Goal: Task Accomplishment & Management: Use online tool/utility

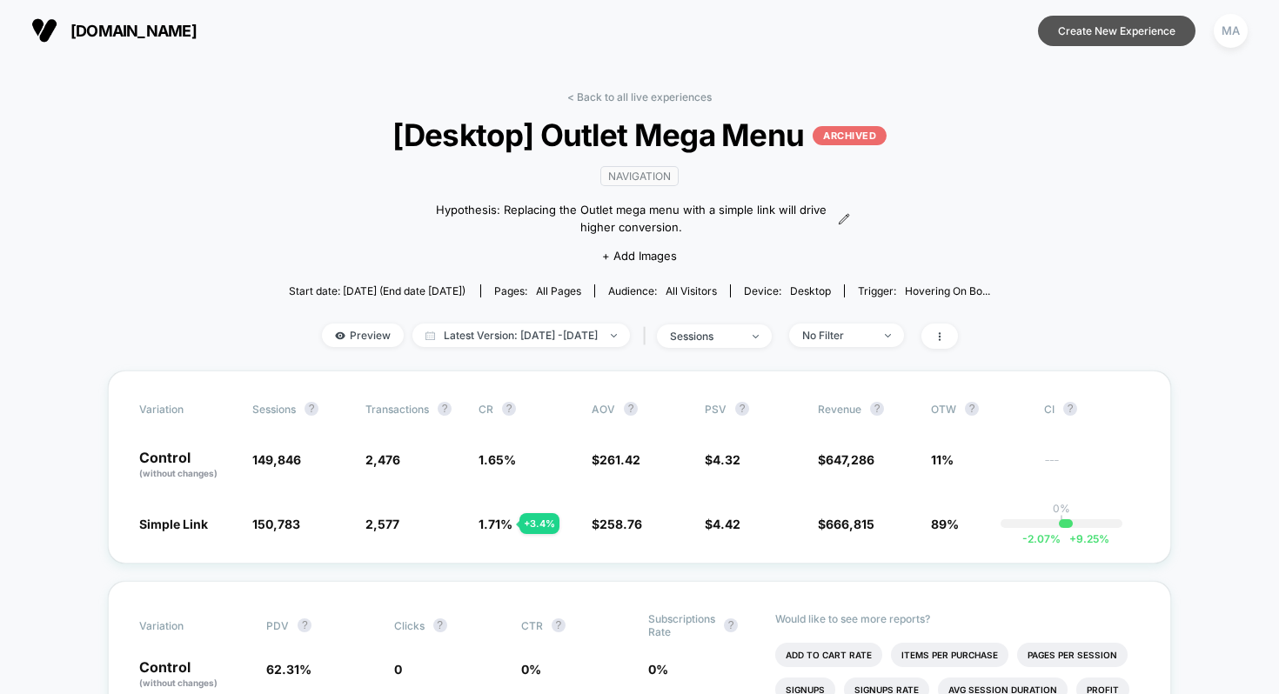
click at [1113, 22] on button "Create New Experience" at bounding box center [1116, 31] width 157 height 30
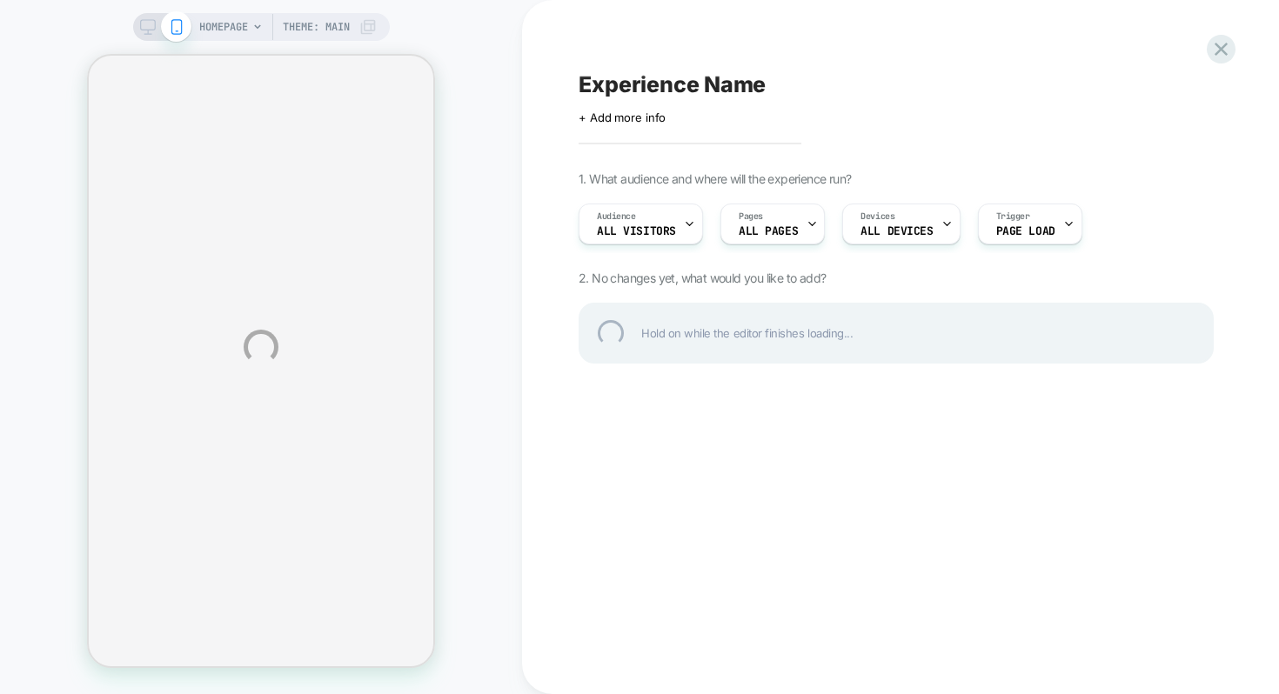
click at [627, 224] on div "HOMEPAGE Theme: MAIN Experience Name Click to edit experience details + Add mor…" at bounding box center [639, 347] width 1279 height 694
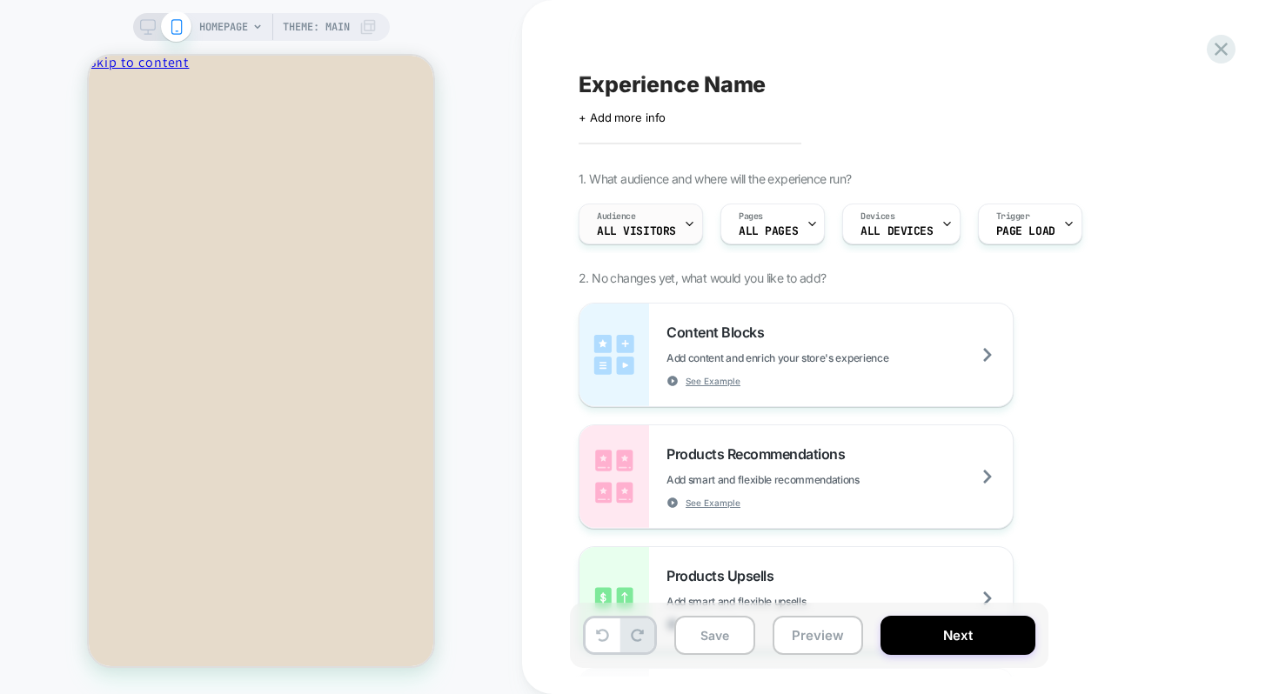
click at [623, 224] on div "Audience All Visitors" at bounding box center [636, 223] width 114 height 39
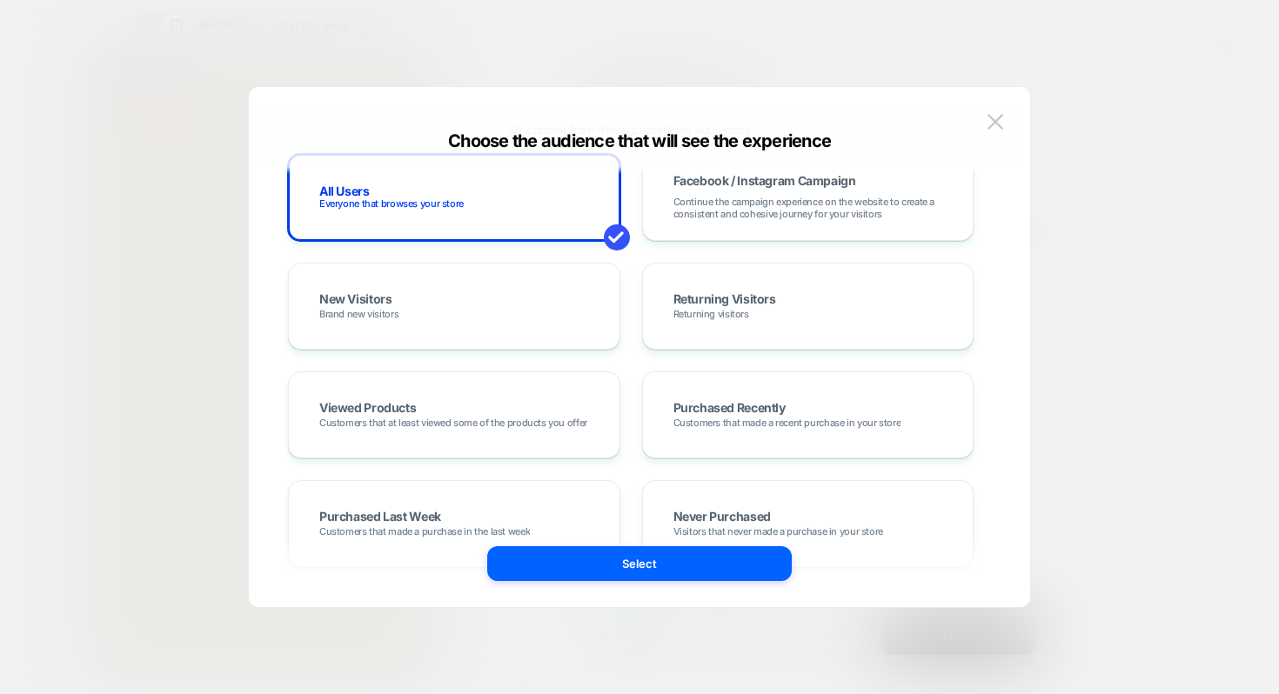
scroll to position [419, 0]
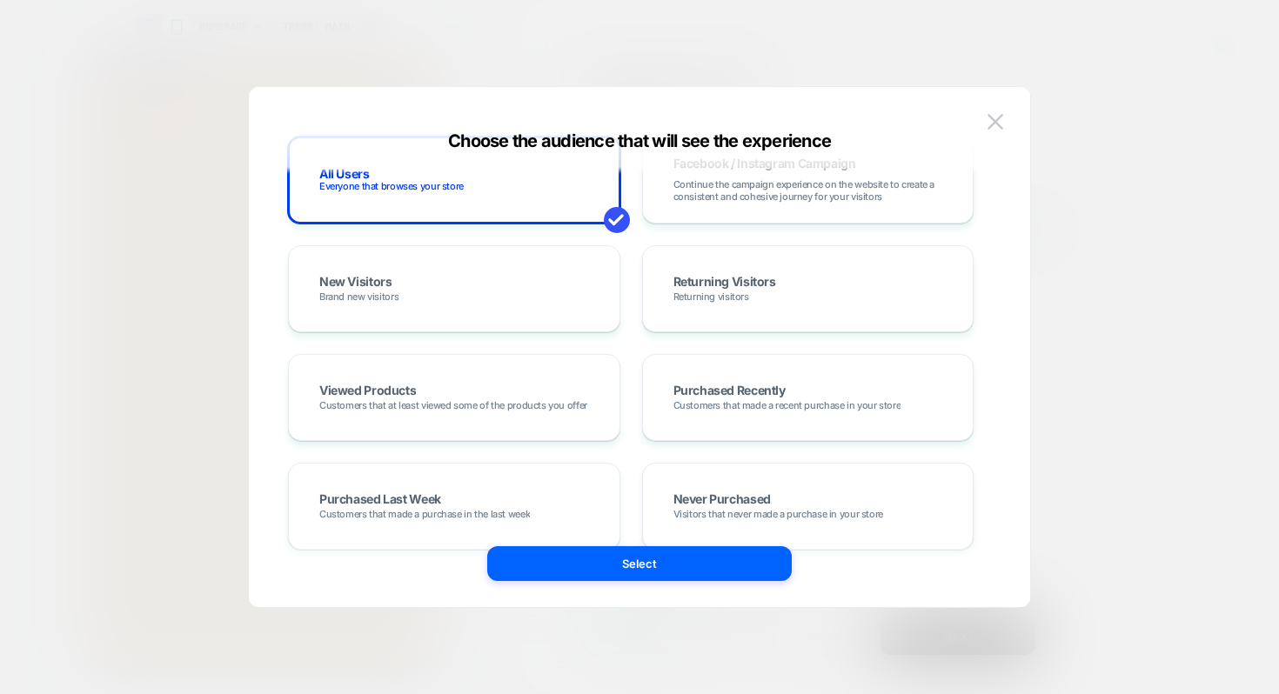
click at [1104, 246] on div at bounding box center [639, 347] width 1279 height 694
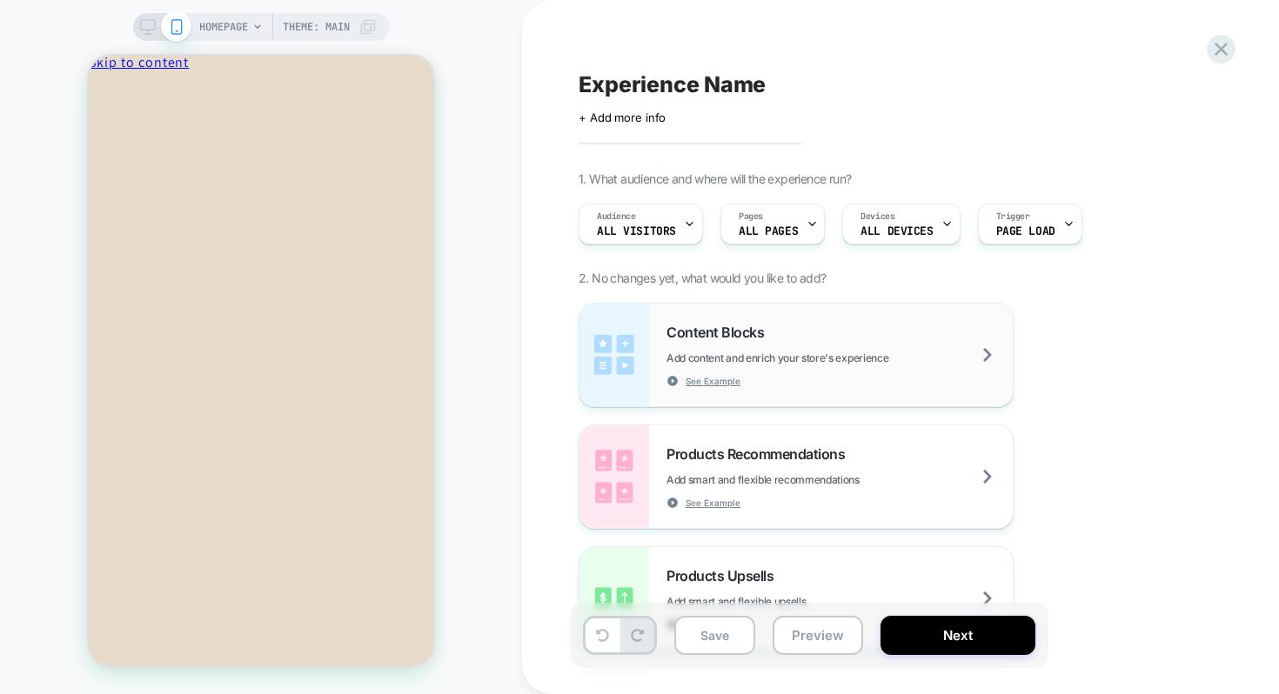
click at [735, 345] on div "Content Blocks Add content and enrich your store's experience See Example" at bounding box center [839, 356] width 346 height 64
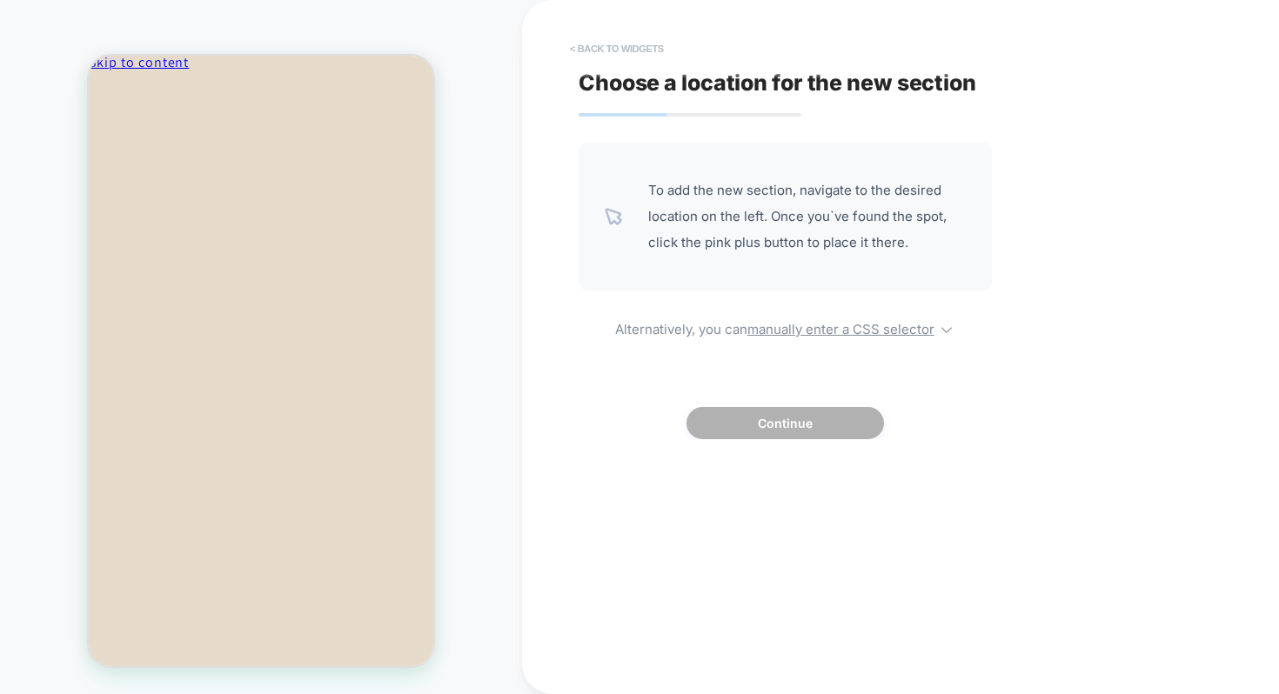
click at [596, 44] on button "< Back to widgets" at bounding box center [616, 49] width 111 height 28
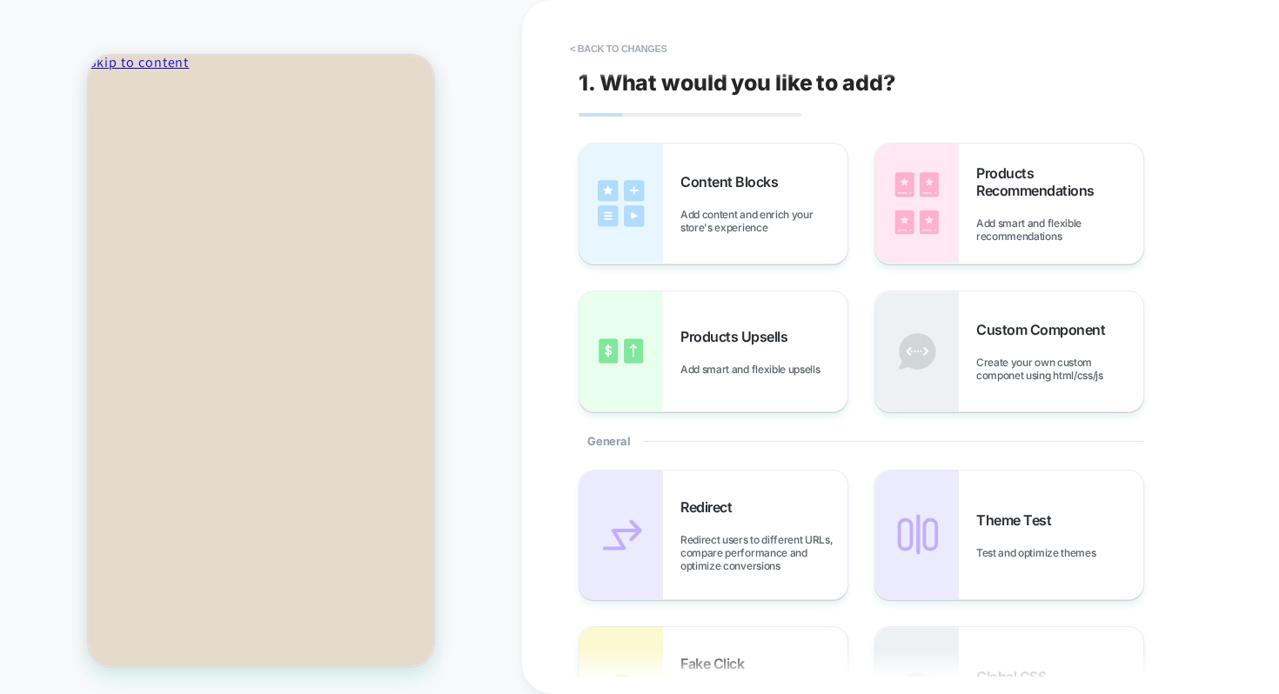
click at [164, 91] on icon "Close" at bounding box center [164, 92] width 0 height 13
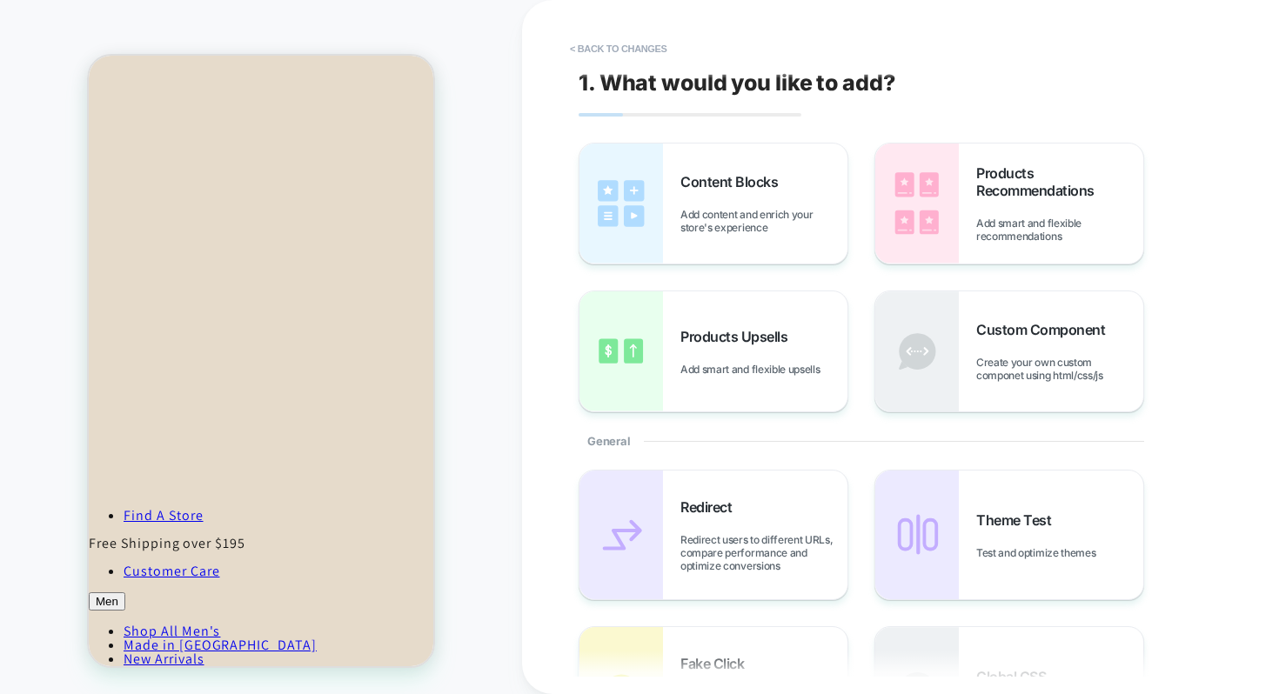
scroll to position [696, 0]
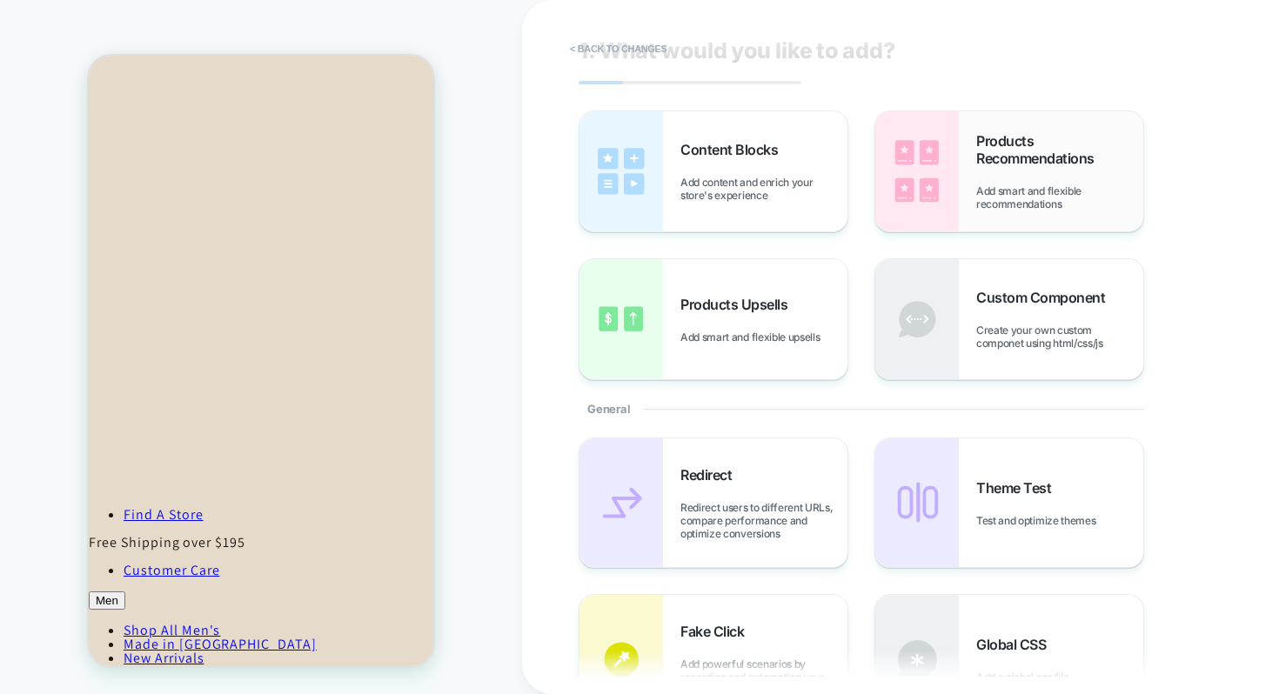
scroll to position [0, 0]
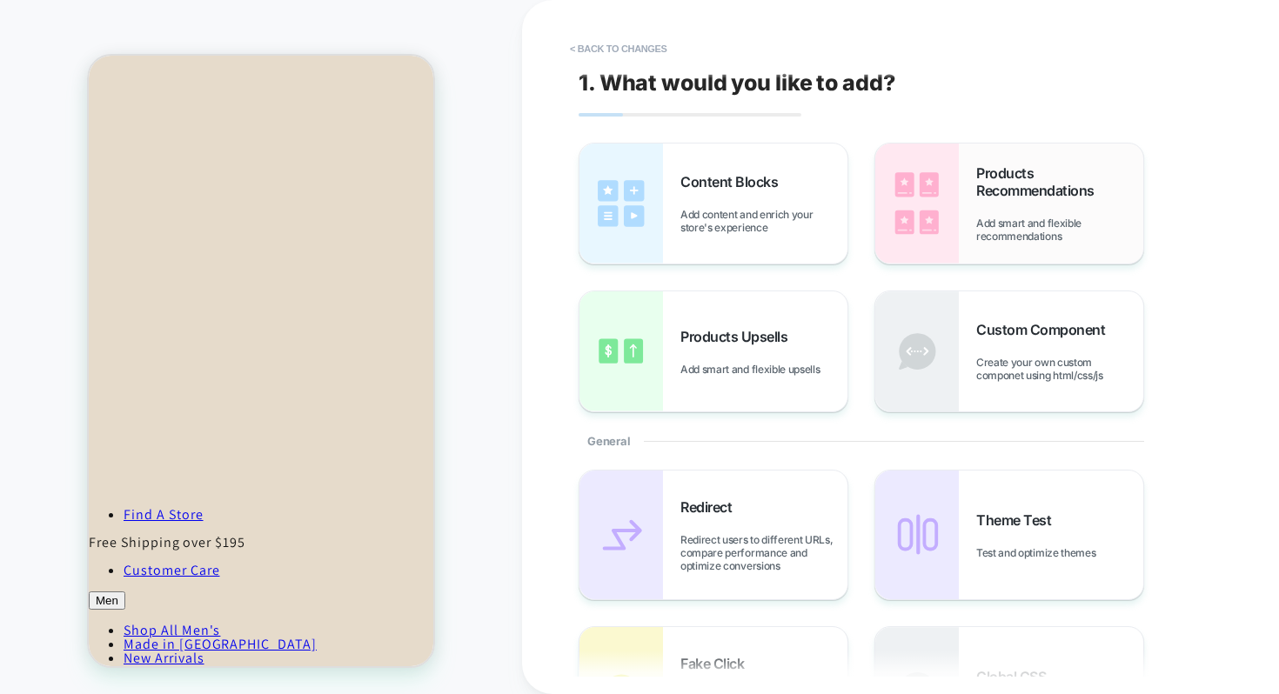
click at [1015, 190] on span "Products Recommendations" at bounding box center [1059, 181] width 167 height 35
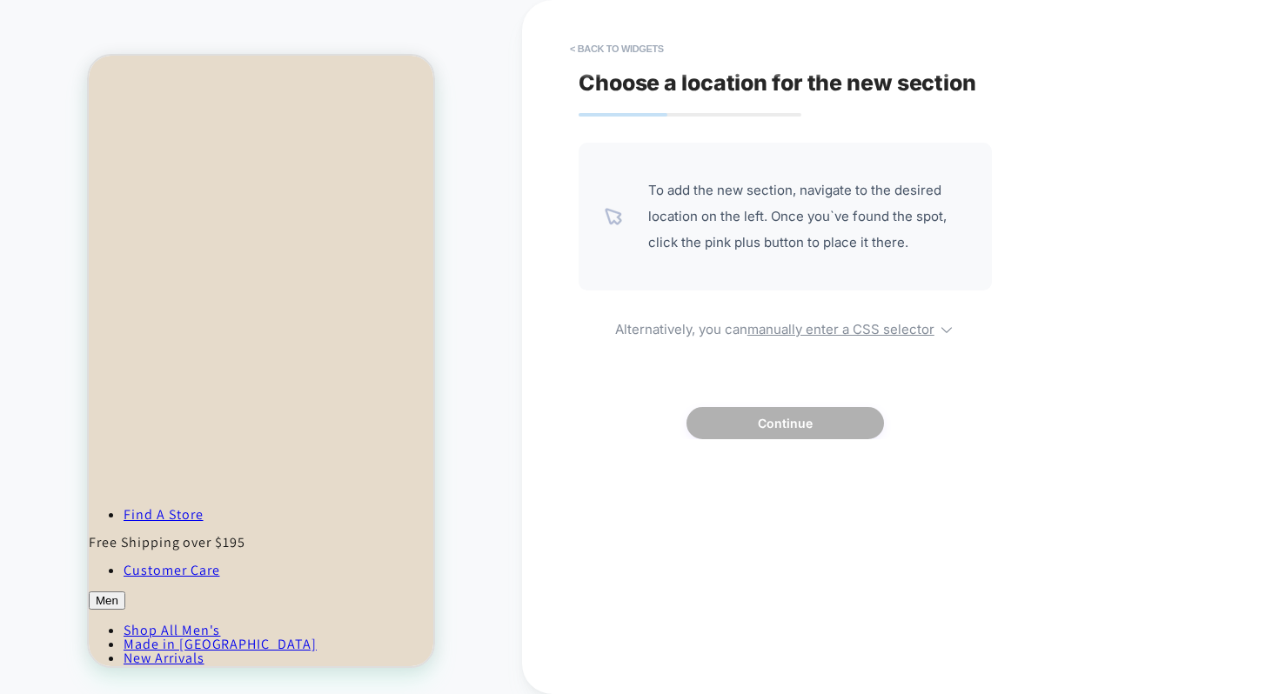
click at [716, 232] on span "To add the new section, navigate to the desired location on the left. Once you`…" at bounding box center [807, 216] width 318 height 78
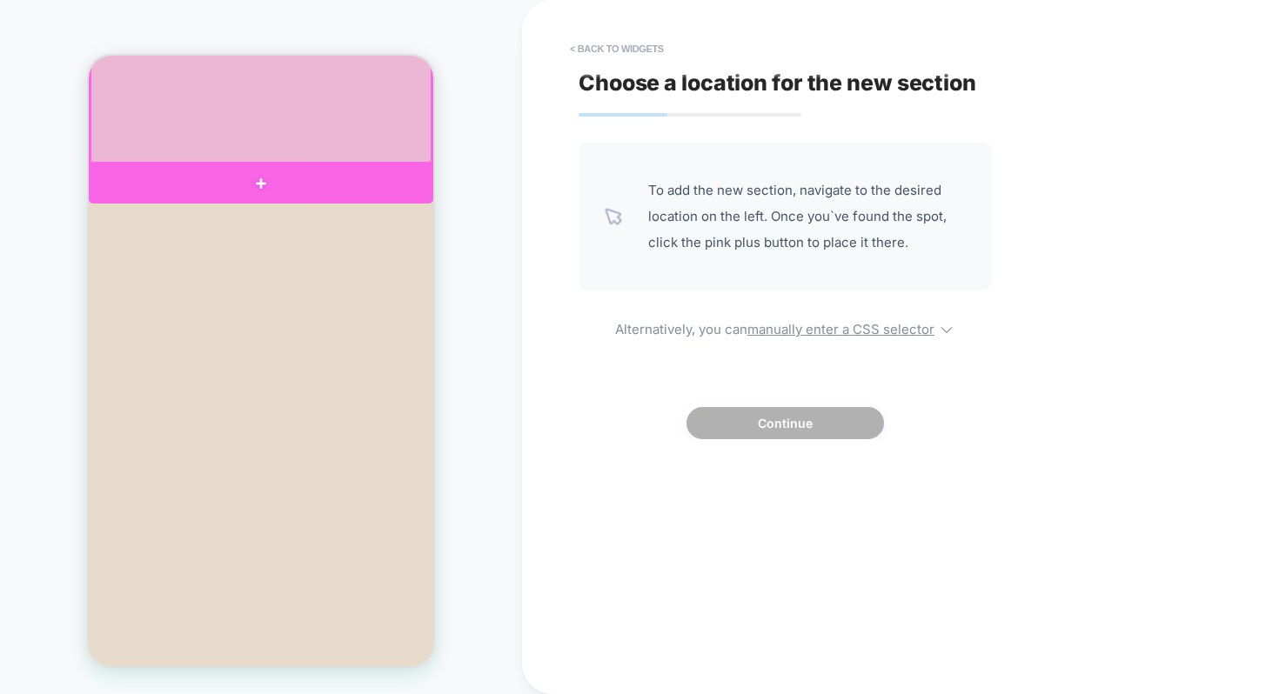
scroll to position [502, 0]
click at [252, 184] on div at bounding box center [261, 190] width 345 height 50
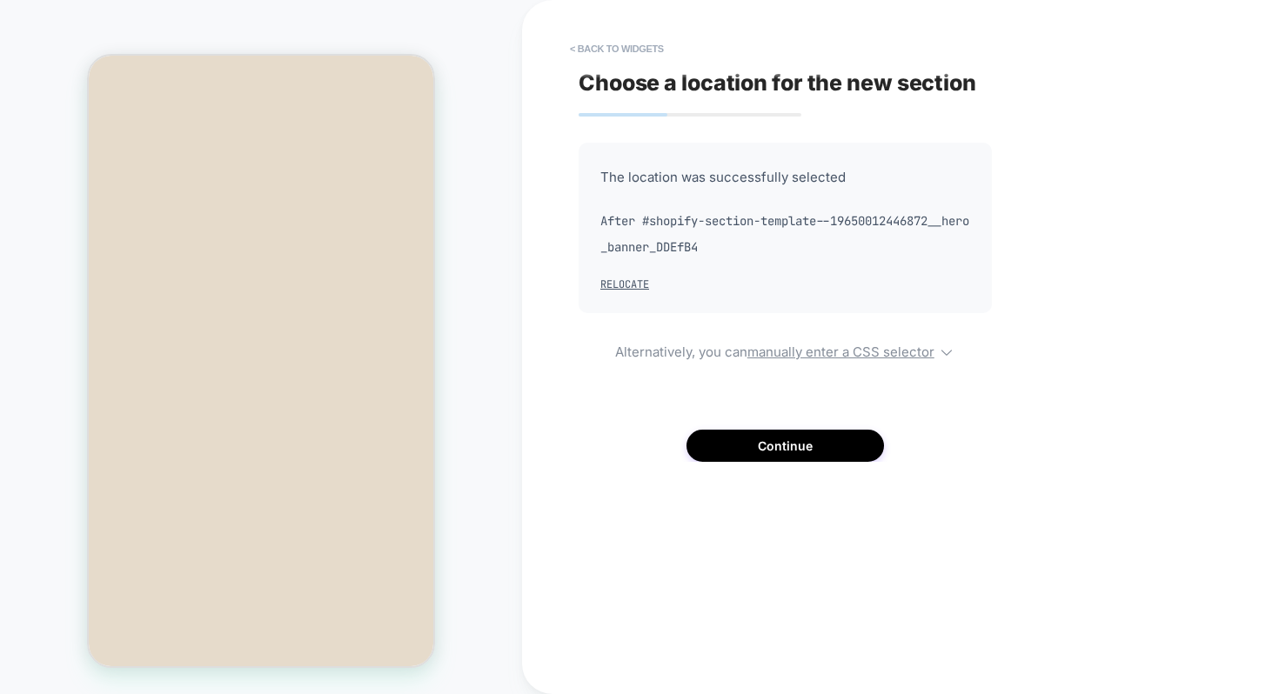
scroll to position [344, 0]
click at [786, 439] on button "Continue" at bounding box center [784, 446] width 197 height 32
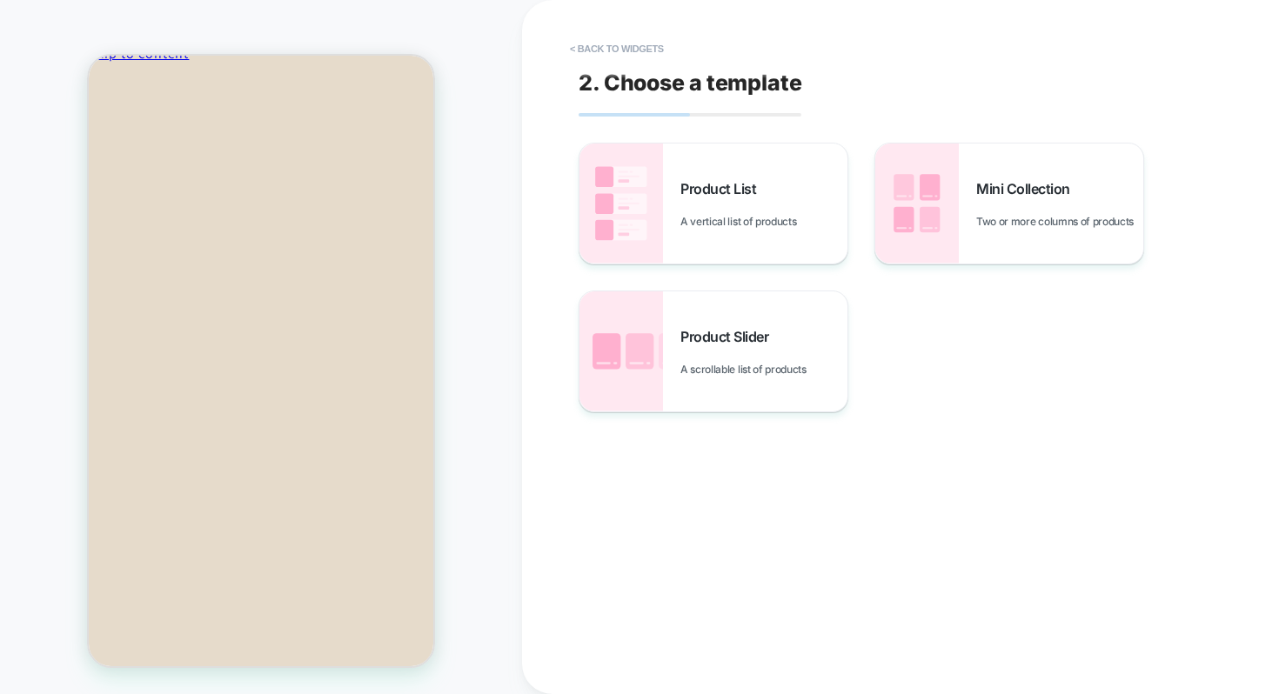
scroll to position [0, 0]
click at [1008, 197] on div "Mini Collection Two or more columns of products" at bounding box center [1059, 204] width 167 height 48
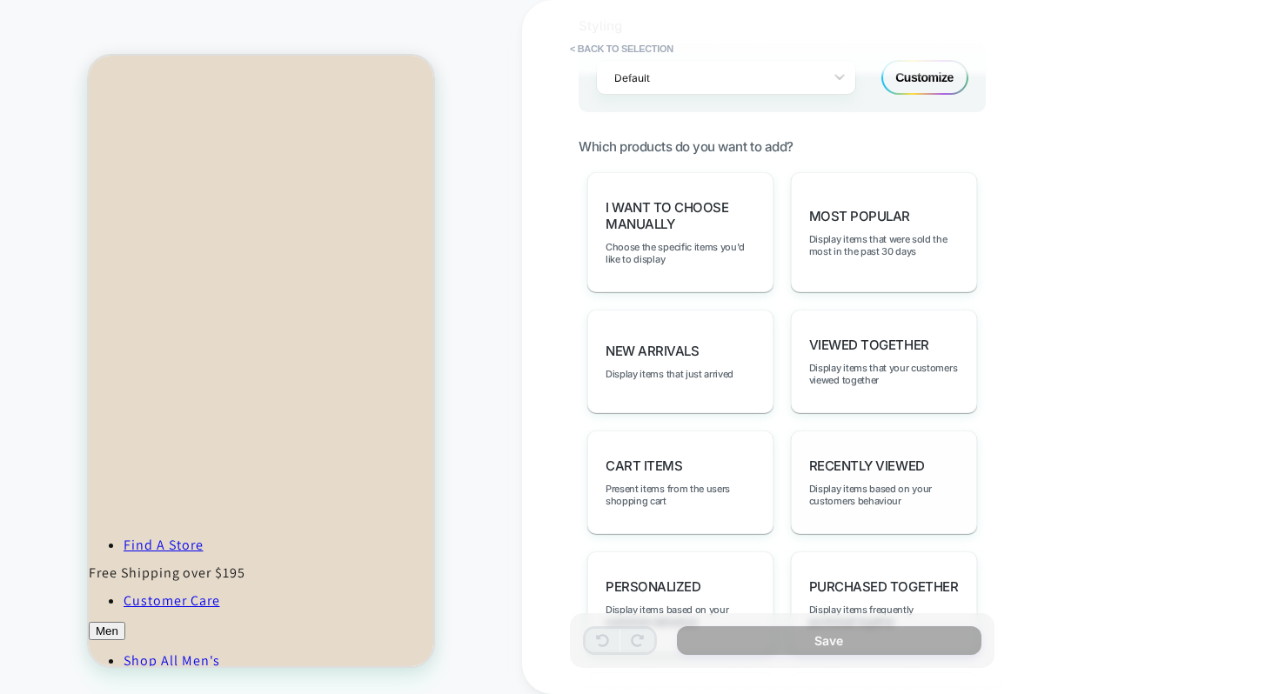
scroll to position [867, 0]
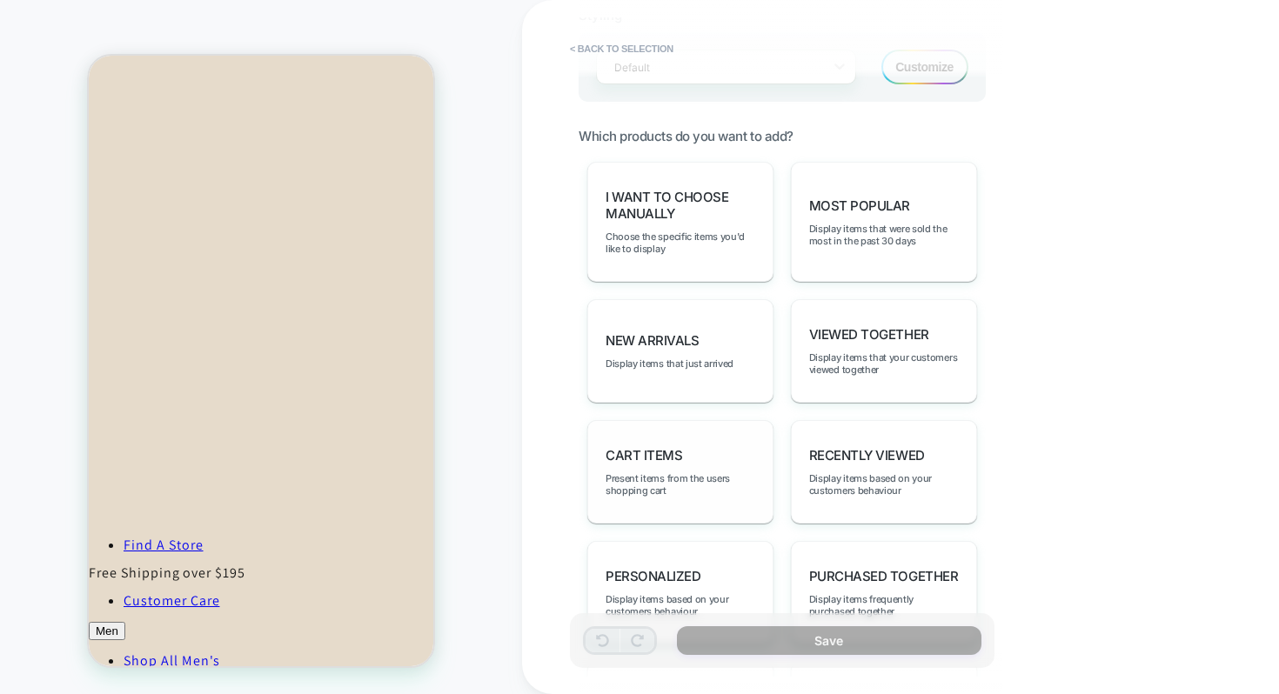
click at [700, 453] on div "Cart Items Present items from the users shopping cart" at bounding box center [680, 472] width 186 height 104
